Goal: Information Seeking & Learning: Learn about a topic

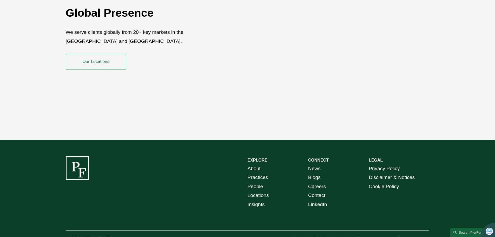
scroll to position [936, 0]
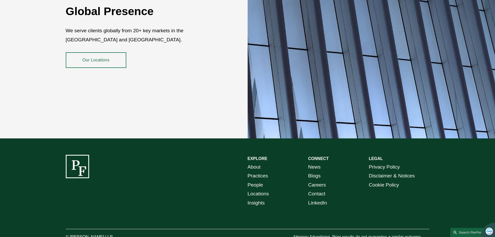
click at [314, 163] on link "News" at bounding box center [314, 166] width 12 height 9
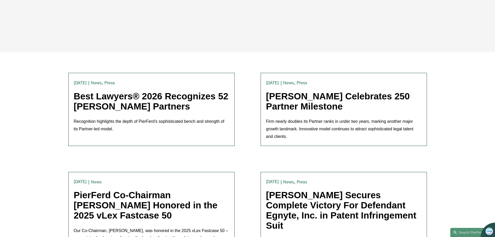
scroll to position [104, 0]
click at [106, 103] on link "Best Lawyers® 2026 Recognizes 52 [PERSON_NAME] Partners" at bounding box center [151, 101] width 155 height 20
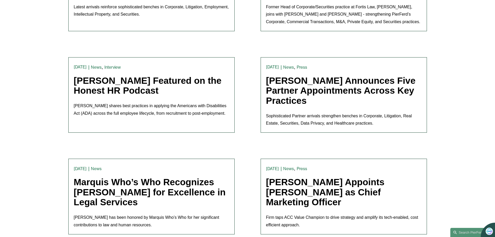
scroll to position [442, 0]
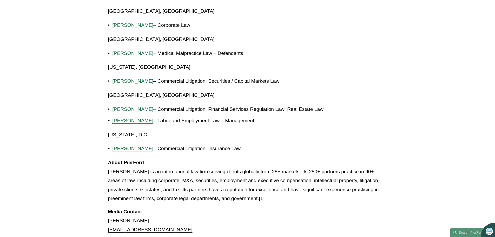
scroll to position [1222, 0]
